Goal: Task Accomplishment & Management: Manage account settings

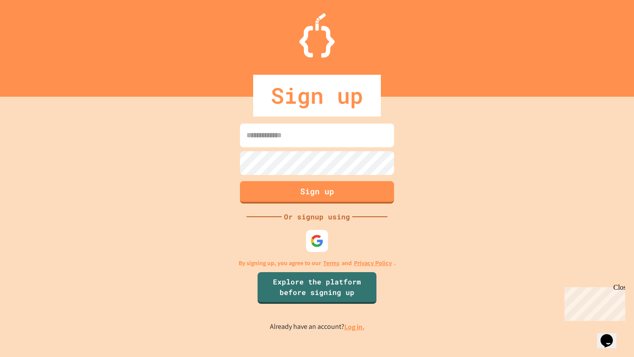
click at [333, 141] on input at bounding box center [317, 136] width 154 height 24
click at [312, 233] on div at bounding box center [317, 241] width 24 height 24
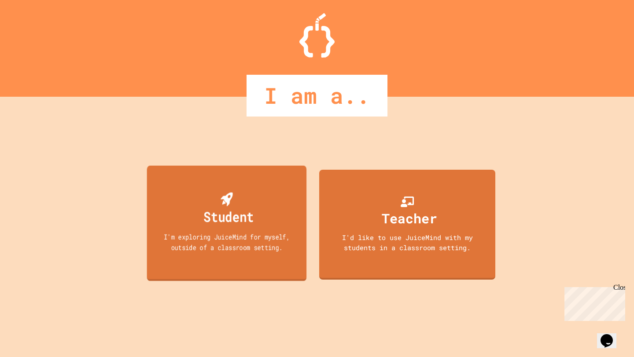
click at [236, 218] on div "Student" at bounding box center [228, 216] width 50 height 21
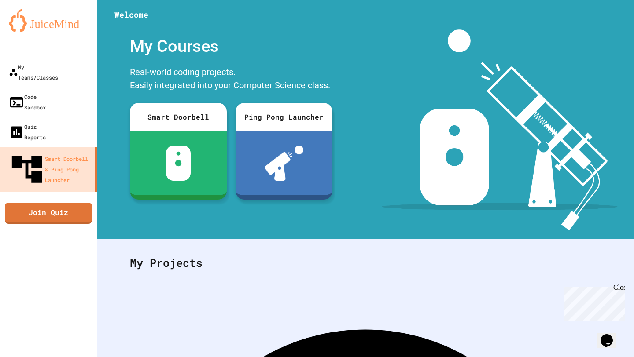
scroll to position [77, 0]
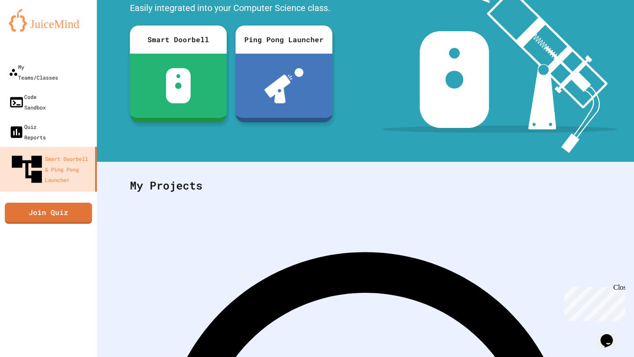
click at [58, 71] on div "My Teams/Classes" at bounding box center [32, 72] width 51 height 22
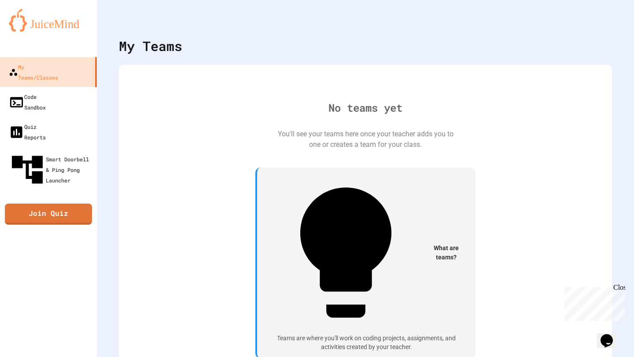
click at [291, 150] on div "You'll see your teams here once your teacher adds you to one or creates a team …" at bounding box center [365, 139] width 176 height 21
click at [354, 240] on div "What are teams? Teams are where you'll work on coding projects, assignments, an…" at bounding box center [365, 263] width 220 height 191
click at [368, 245] on div "No teams yet You'll see your teams here once your teacher adds you to one or cr…" at bounding box center [365, 222] width 475 height 298
click at [86, 90] on link "Code Sandbox" at bounding box center [49, 102] width 100 height 31
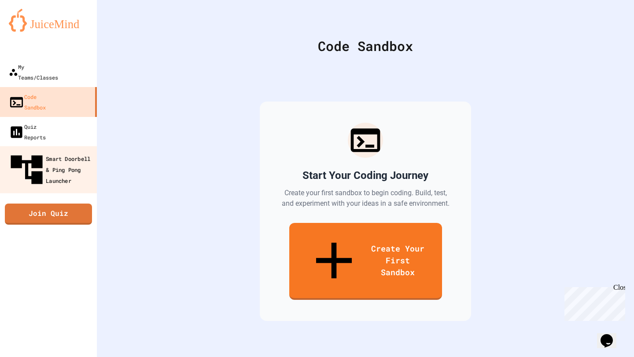
click at [50, 146] on link "Smart Doorbell & Ping Pong Launcher" at bounding box center [49, 169] width 100 height 47
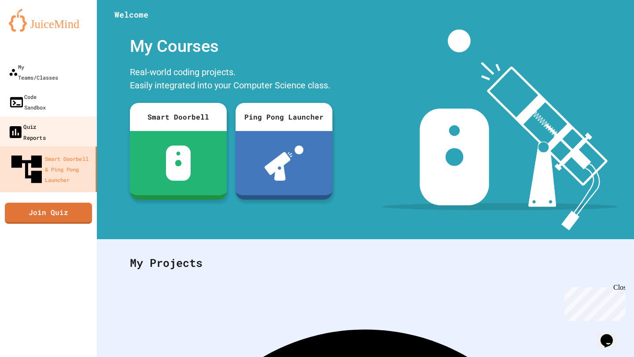
click at [46, 121] on div "Quiz Reports" at bounding box center [26, 132] width 38 height 22
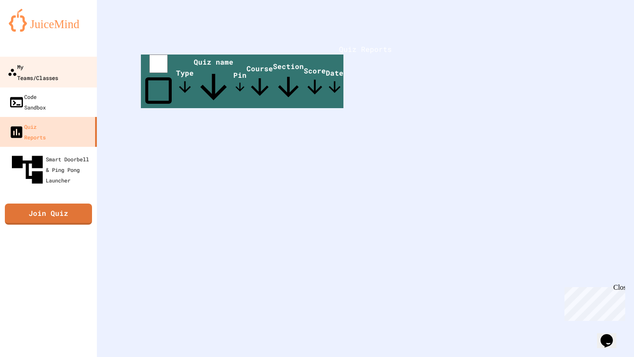
click at [58, 71] on div "My Teams/Classes" at bounding box center [32, 72] width 51 height 22
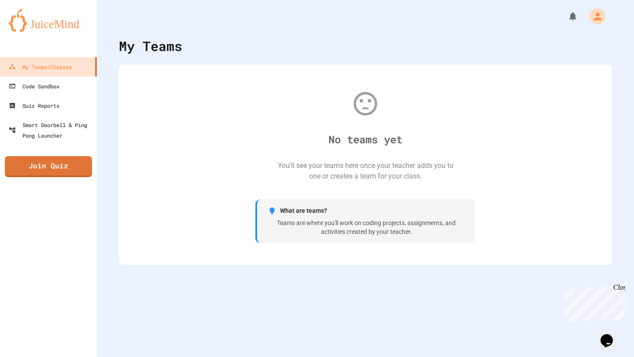
click at [352, 259] on div "No teams yet You'll see your teams here once your teacher adds you to one or cr…" at bounding box center [365, 165] width 493 height 201
click at [318, 226] on div "Teams are where you'll work on coding projects, assignments, and activities cre…" at bounding box center [366, 227] width 197 height 17
click at [300, 246] on div "No teams yet You'll see your teams here once your teacher adds you to one or cr…" at bounding box center [365, 164] width 475 height 183
click at [251, 222] on div "No teams yet You'll see your teams here once your teacher adds you to one or cr…" at bounding box center [365, 164] width 475 height 183
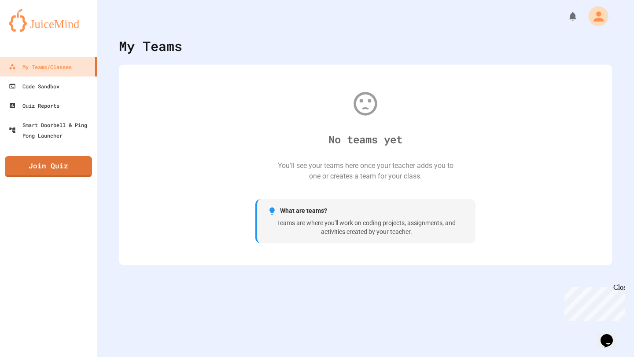
click at [595, 20] on icon "My Account" at bounding box center [598, 16] width 10 height 10
click at [255, 159] on div at bounding box center [317, 178] width 634 height 357
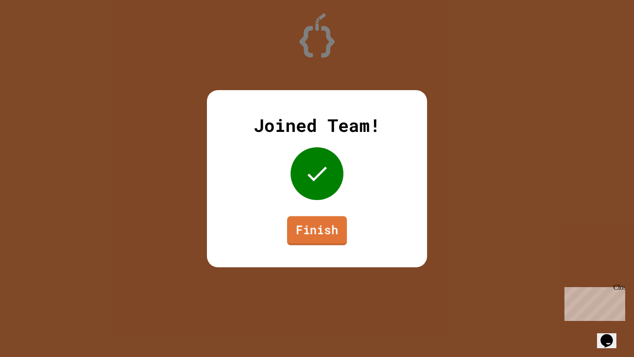
click at [308, 233] on link "Finish" at bounding box center [317, 230] width 60 height 29
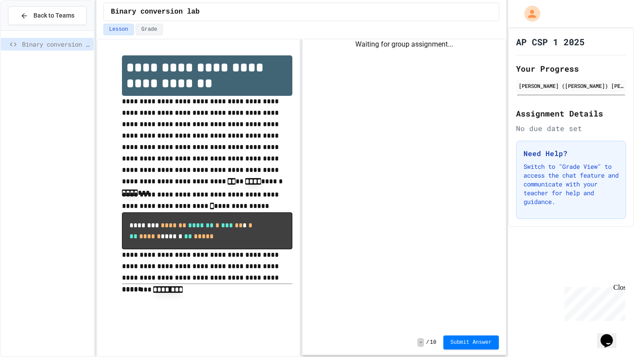
click at [419, 244] on div "Waiting for group assignment..." at bounding box center [403, 184] width 203 height 291
